Goal: Transaction & Acquisition: Purchase product/service

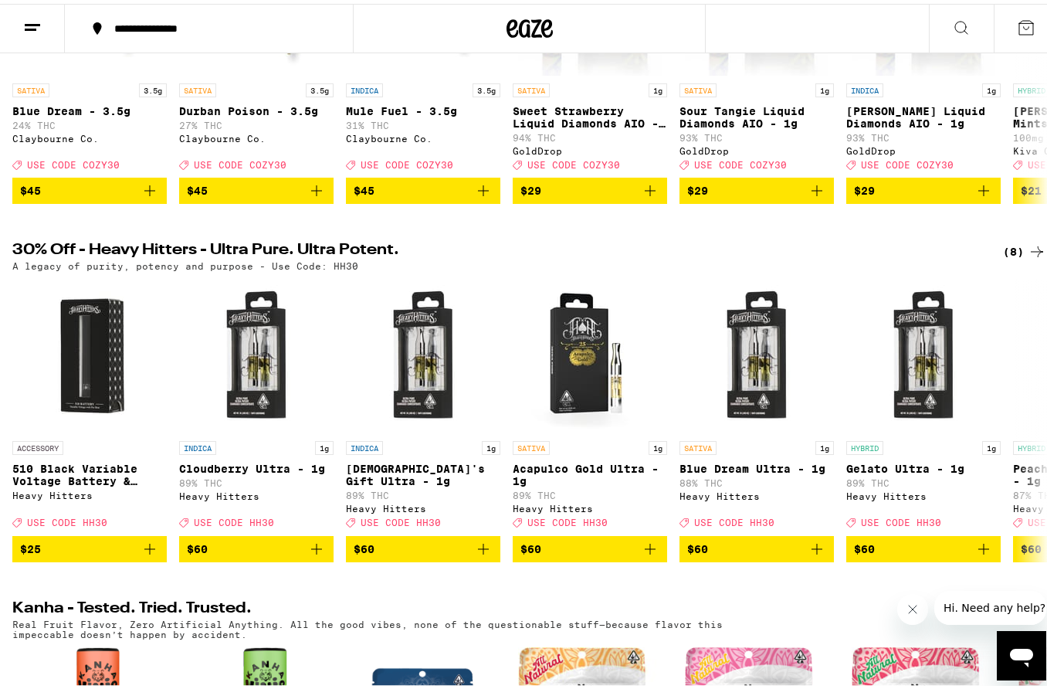
scroll to position [400, 0]
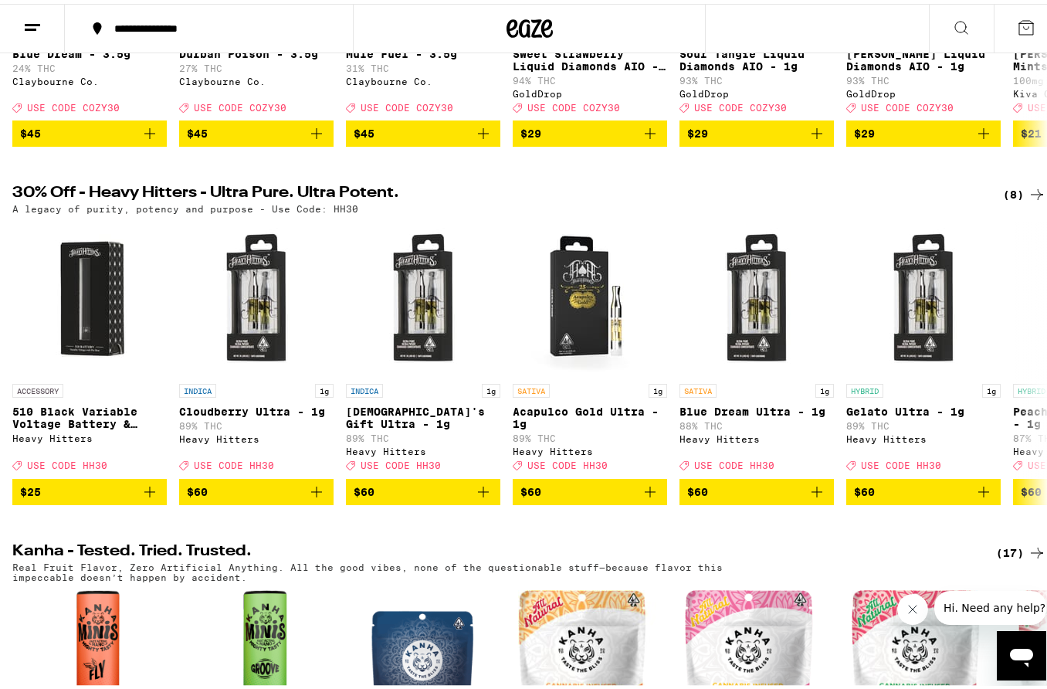
click at [1006, 200] on div "(8)" at bounding box center [1024, 190] width 43 height 19
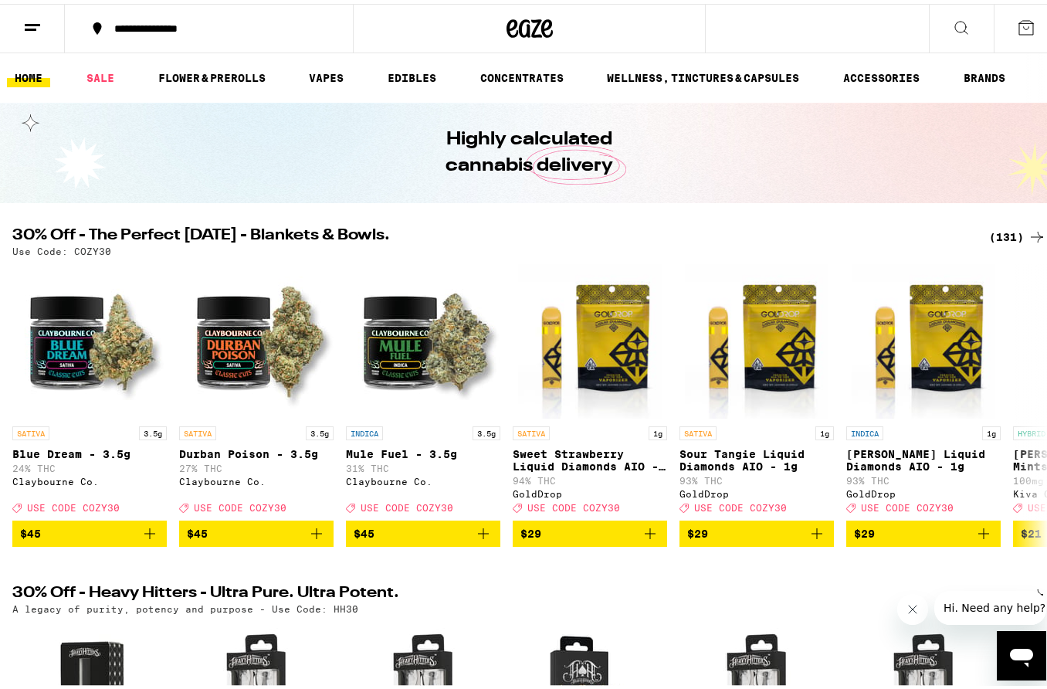
click at [989, 227] on div "(131)" at bounding box center [1017, 233] width 57 height 19
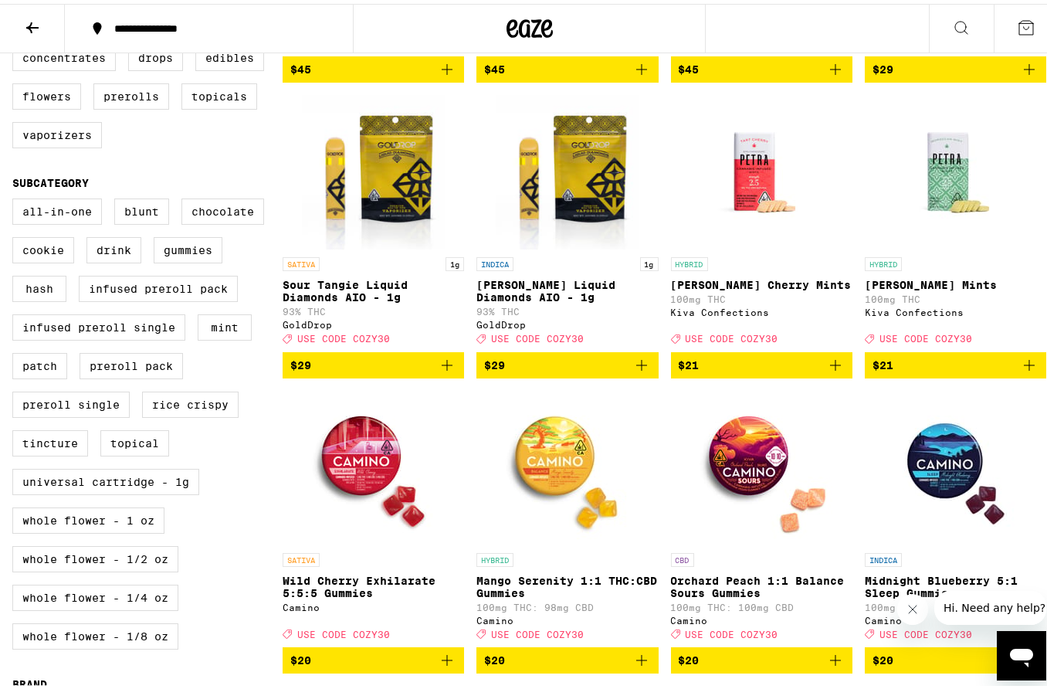
scroll to position [458, 0]
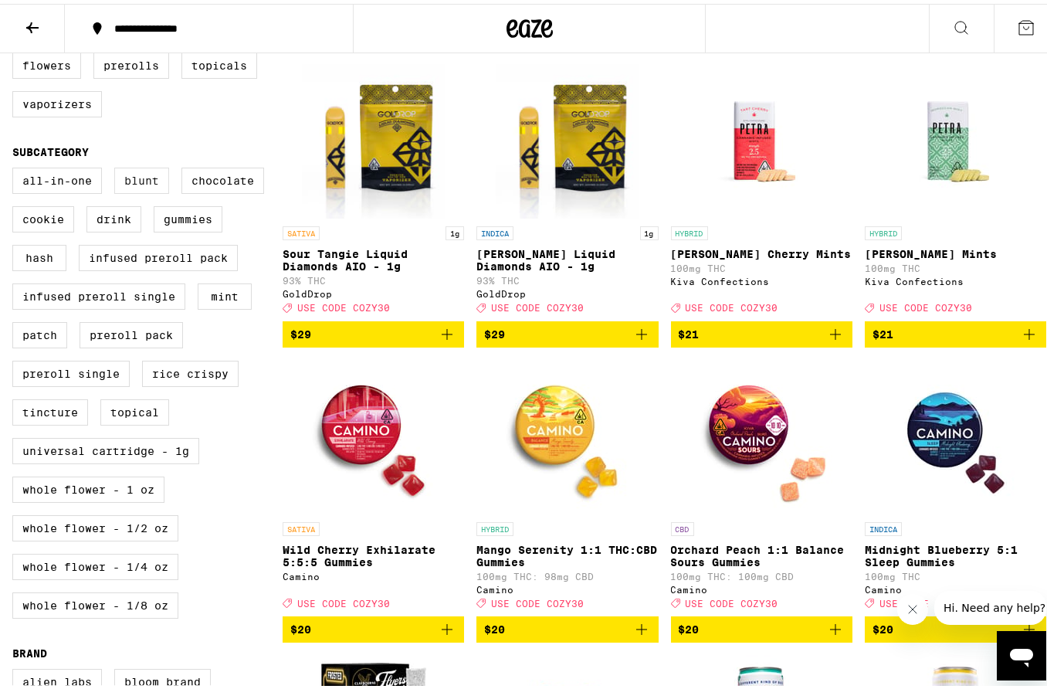
click at [137, 190] on label "Blunt" at bounding box center [141, 177] width 55 height 26
click at [16, 167] on input "Blunt" at bounding box center [15, 166] width 1 height 1
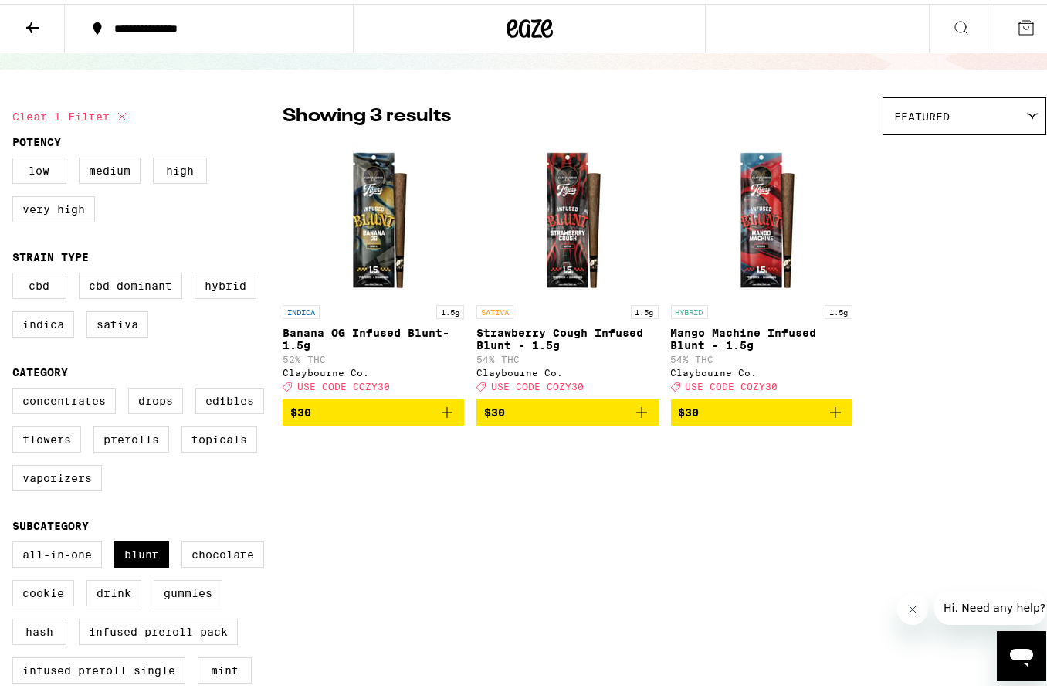
scroll to position [113, 0]
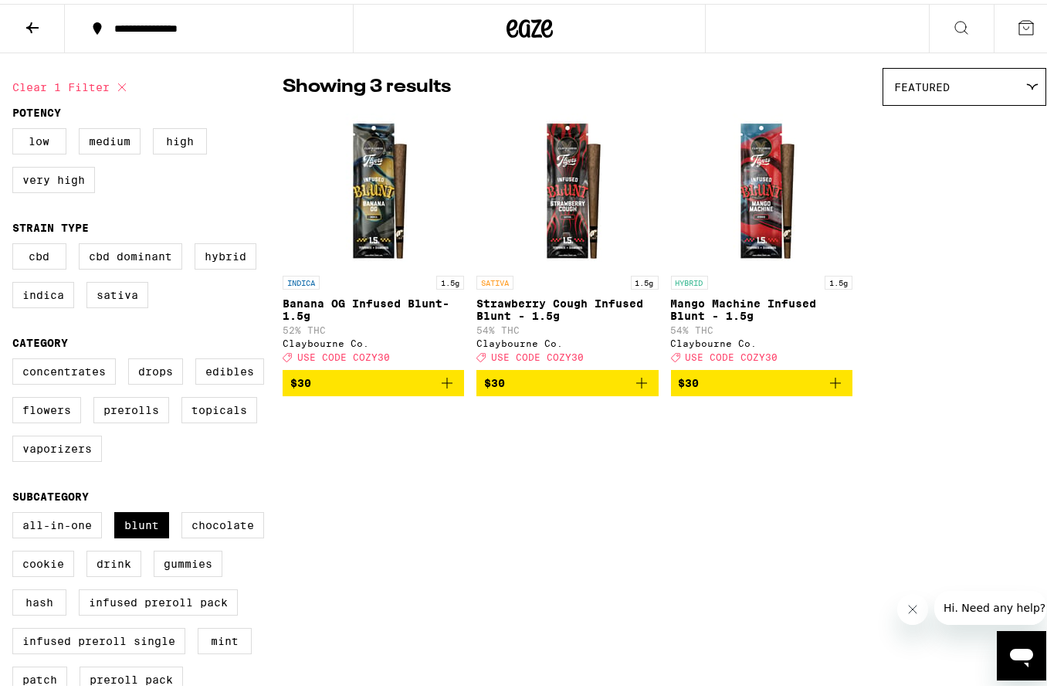
click at [141, 532] on label "Blunt" at bounding box center [141, 521] width 55 height 26
click at [16, 511] on input "Blunt" at bounding box center [15, 510] width 1 height 1
checkbox input "false"
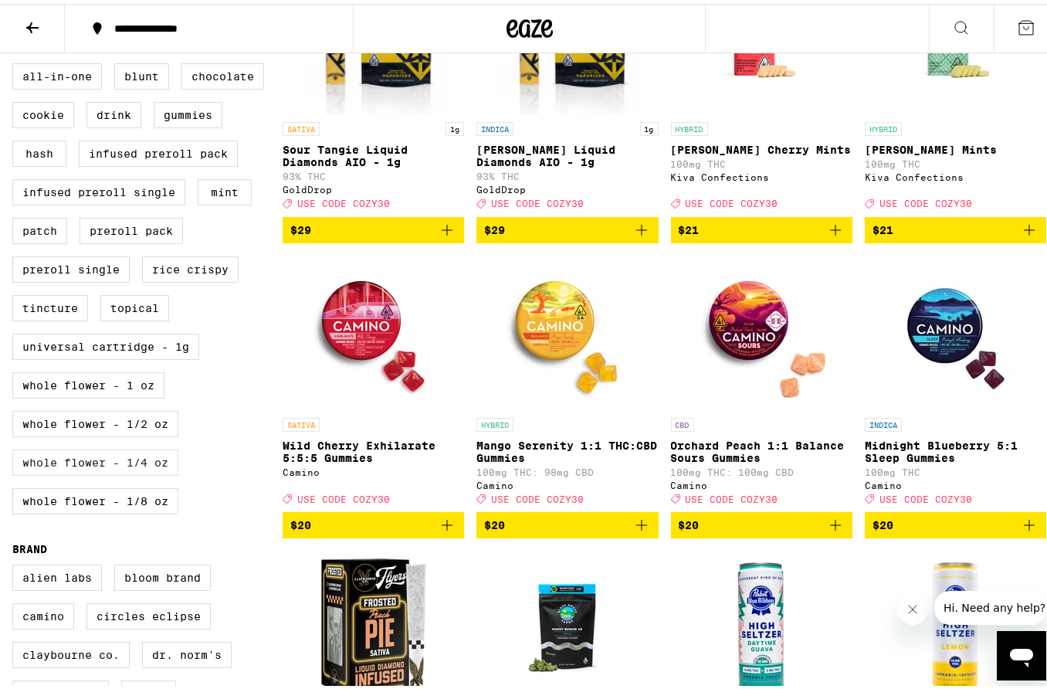
scroll to position [572, 0]
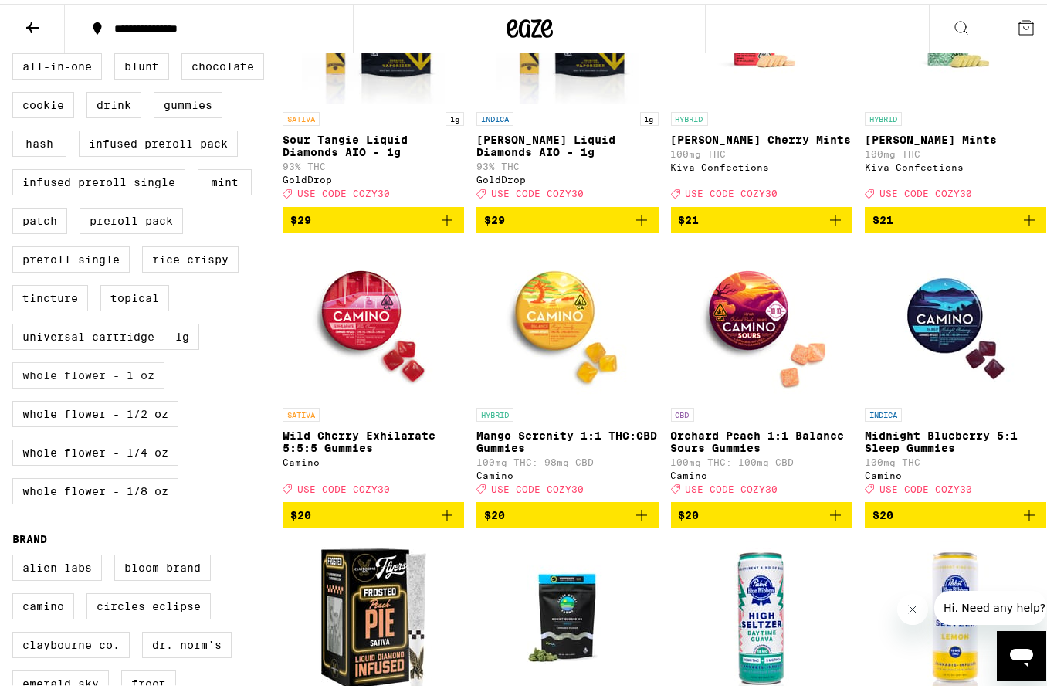
click at [102, 384] on label "Whole Flower - 1 oz" at bounding box center [88, 371] width 152 height 26
click at [16, 52] on input "Whole Flower - 1 oz" at bounding box center [15, 52] width 1 height 1
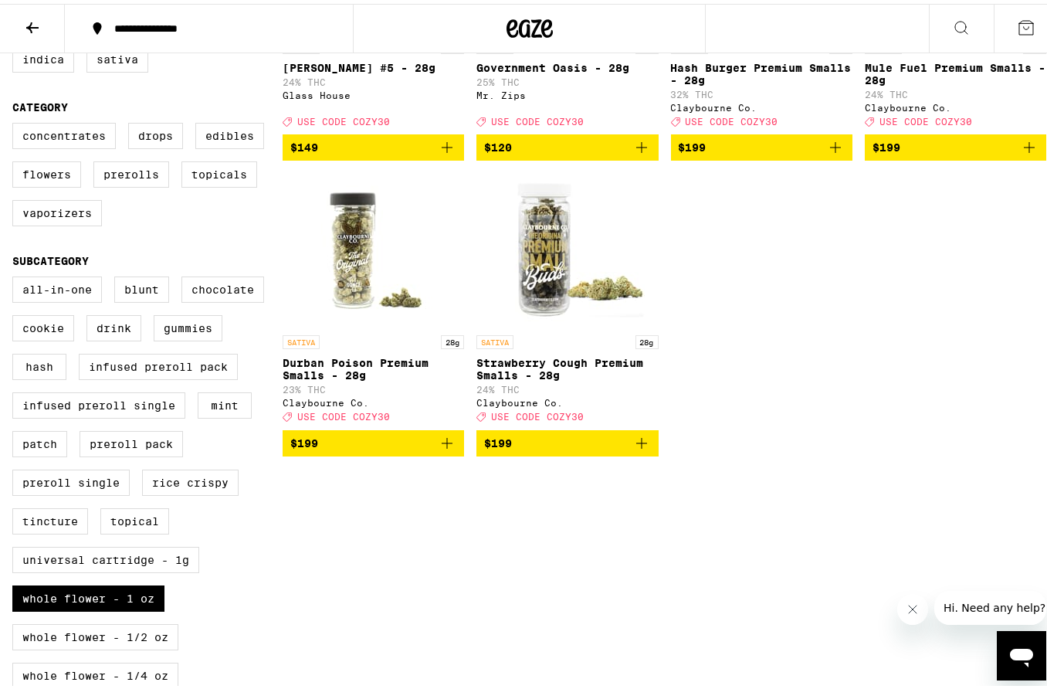
scroll to position [391, 0]
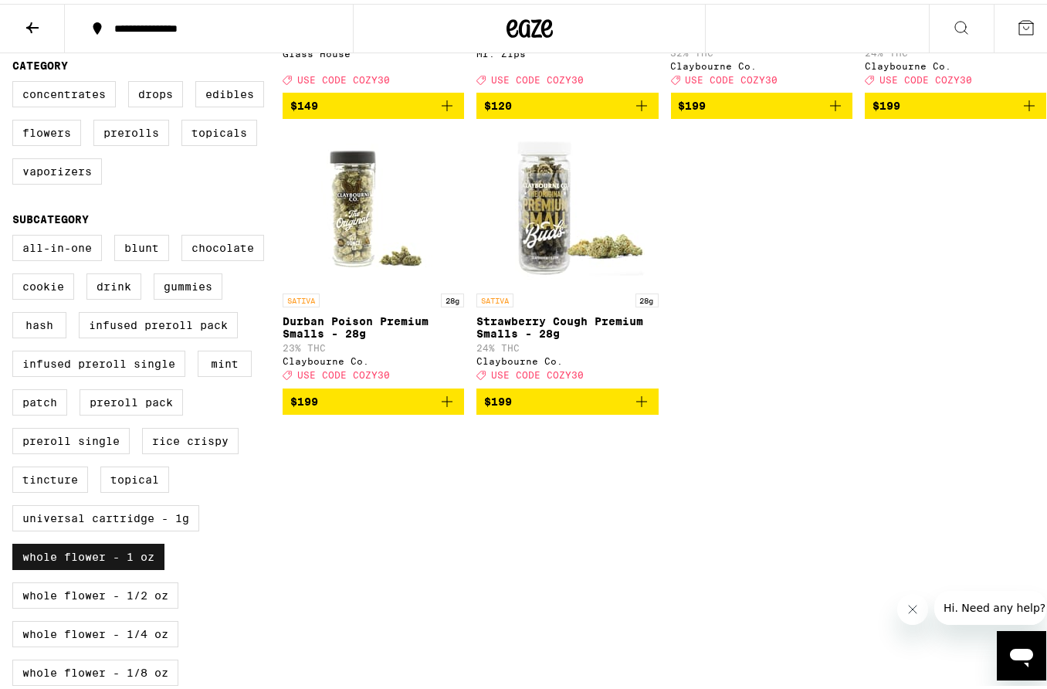
click at [128, 566] on label "Whole Flower - 1 oz" at bounding box center [88, 553] width 152 height 26
click at [16, 234] on input "Whole Flower - 1 oz" at bounding box center [15, 233] width 1 height 1
checkbox input "false"
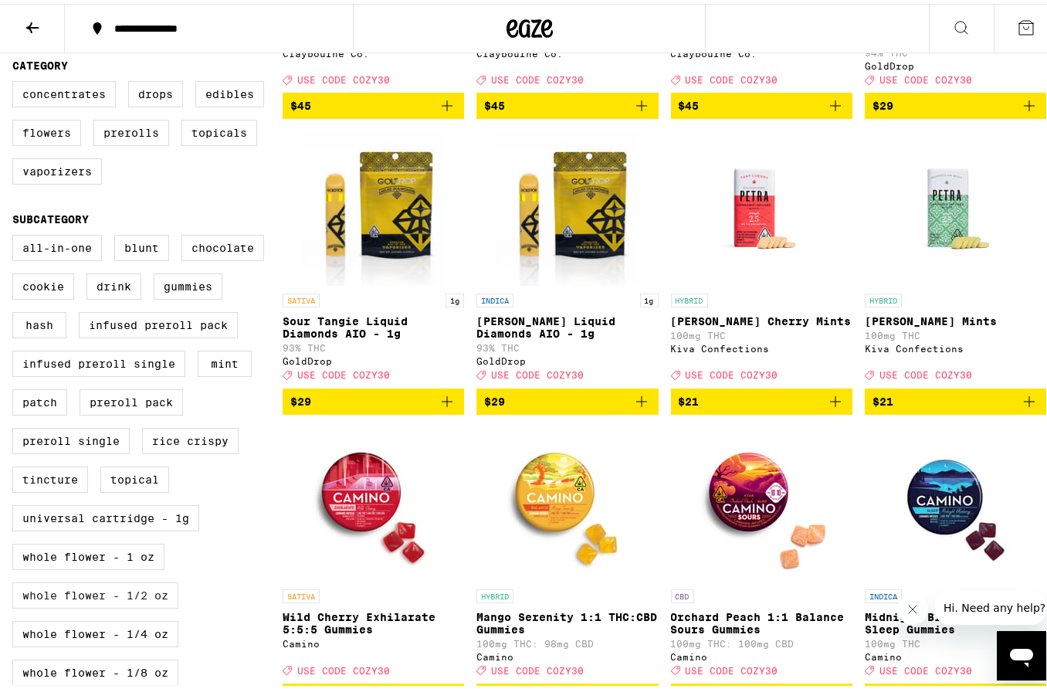
click at [139, 604] on label "Whole Flower - 1/2 oz" at bounding box center [95, 591] width 166 height 26
click at [16, 234] on input "Whole Flower - 1/2 oz" at bounding box center [15, 233] width 1 height 1
checkbox input "true"
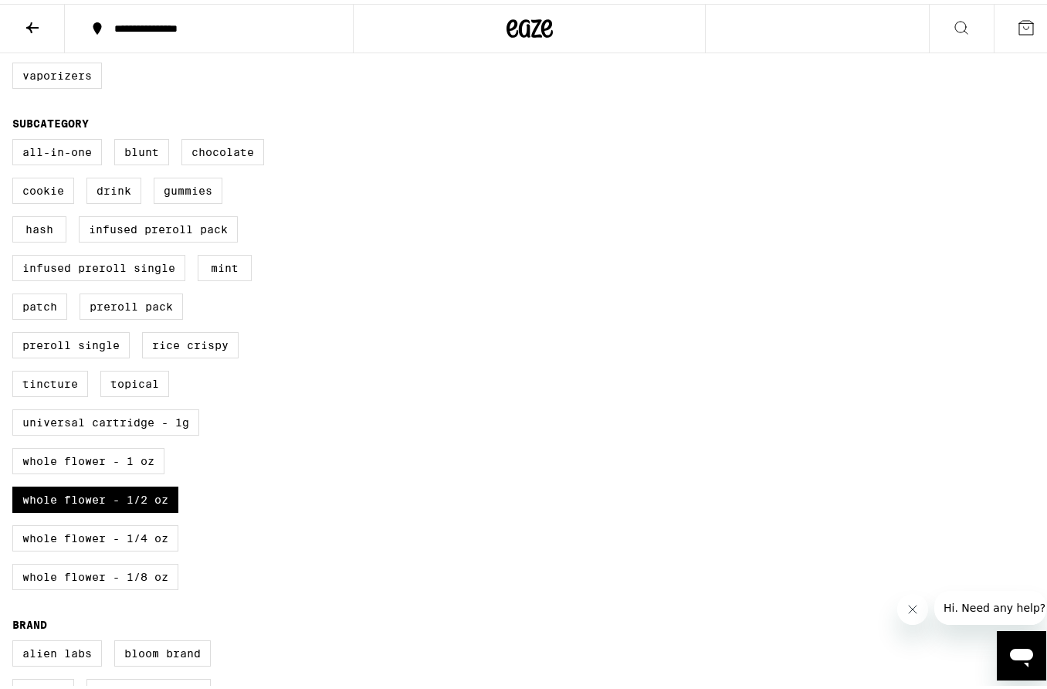
scroll to position [629, 0]
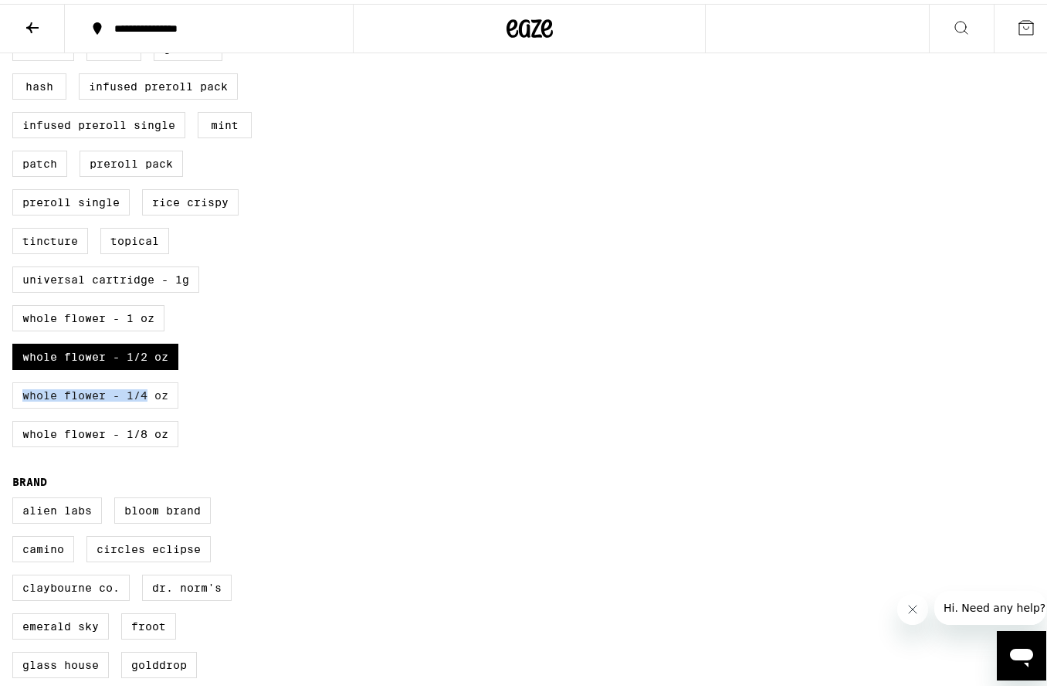
click at [151, 405] on label "Whole Flower - 1/4 oz" at bounding box center [95, 391] width 166 height 26
checkbox input "true"
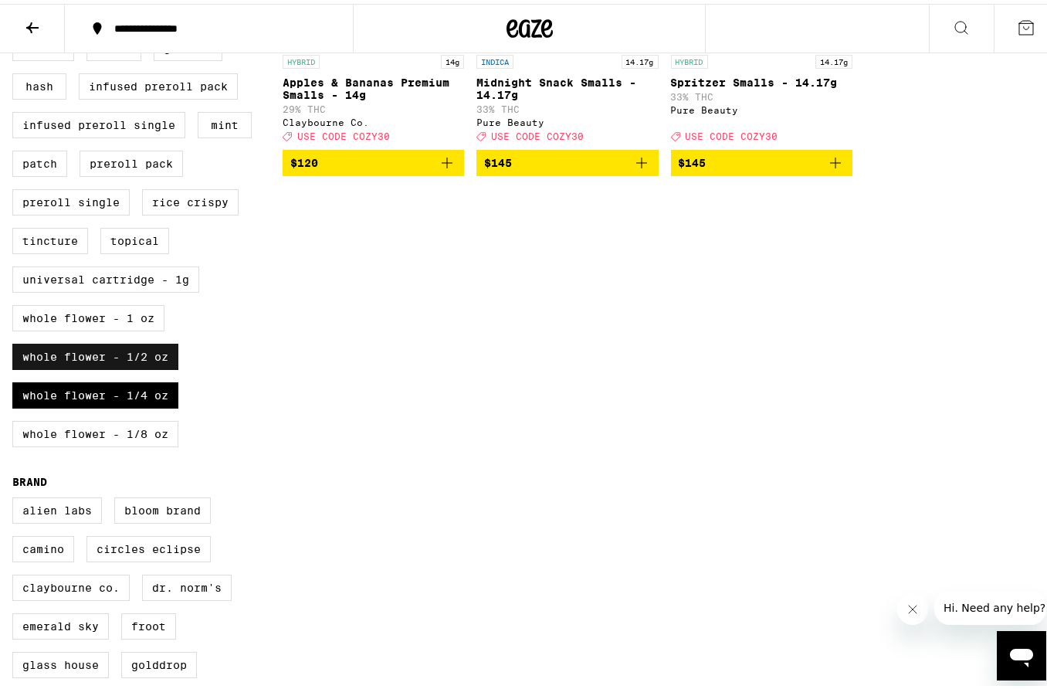
click at [151, 366] on label "Whole Flower - 1/2 oz" at bounding box center [95, 353] width 166 height 26
checkbox input "false"
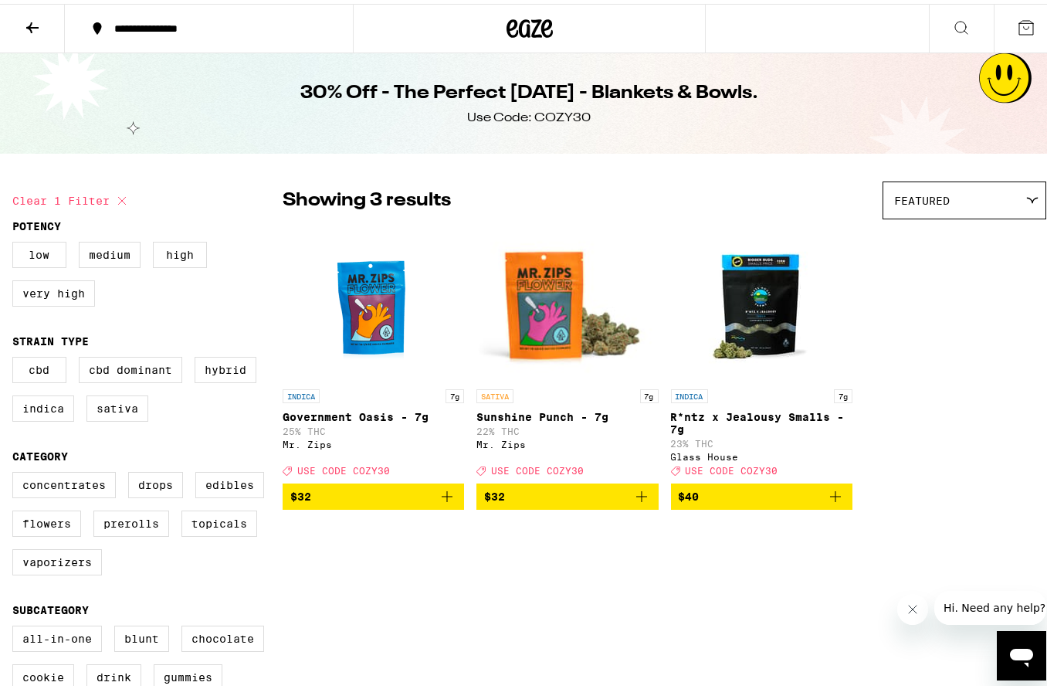
scroll to position [555, 0]
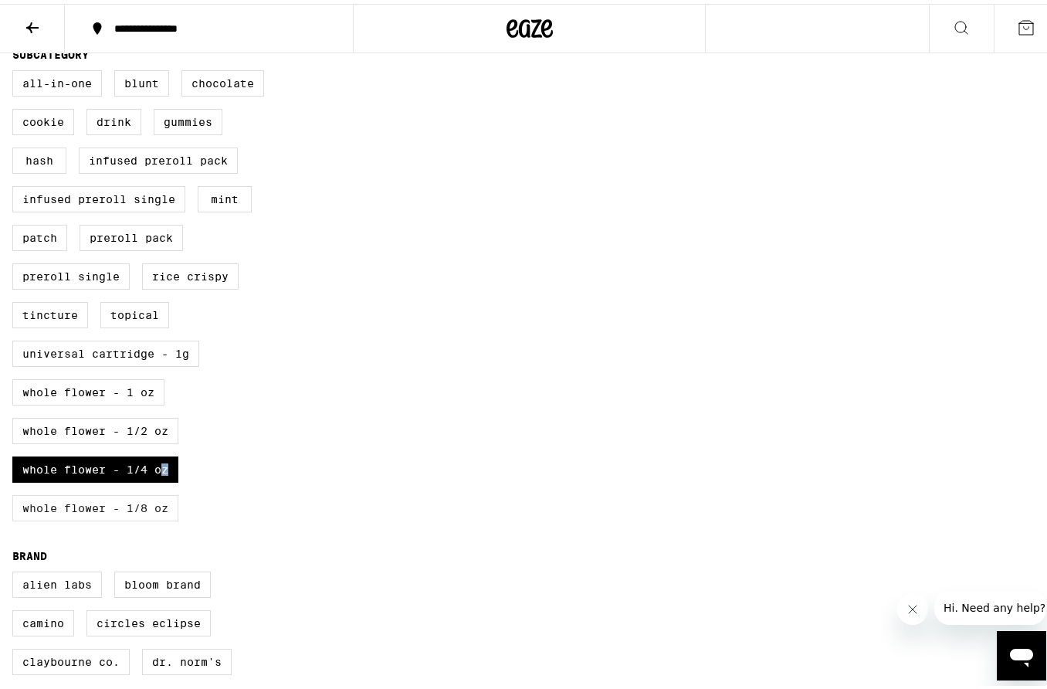
drag, startPoint x: 165, startPoint y: 497, endPoint x: 157, endPoint y: 547, distance: 50.0
click at [165, 479] on label "Whole Flower - 1/4 oz" at bounding box center [95, 465] width 166 height 26
click at [16, 69] on input "Whole Flower - 1/4 oz" at bounding box center [15, 69] width 1 height 1
checkbox input "false"
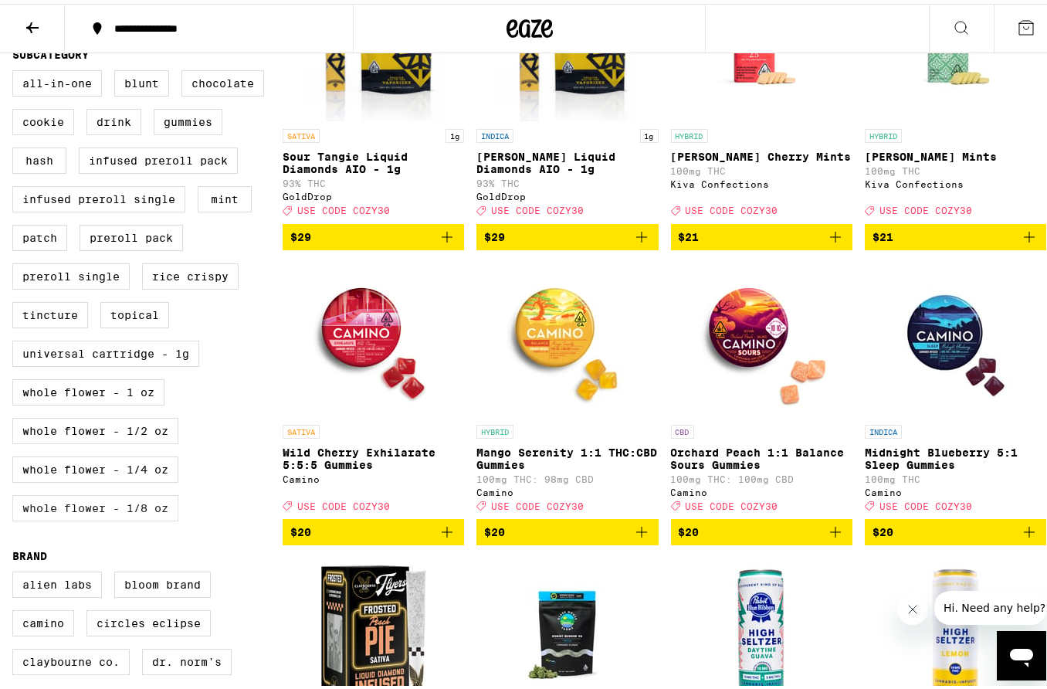
click at [157, 517] on label "Whole Flower - 1/8 oz" at bounding box center [95, 504] width 166 height 26
click at [16, 69] on input "Whole Flower - 1/8 oz" at bounding box center [15, 69] width 1 height 1
checkbox input "true"
